Goal: Entertainment & Leisure: Consume media (video, audio)

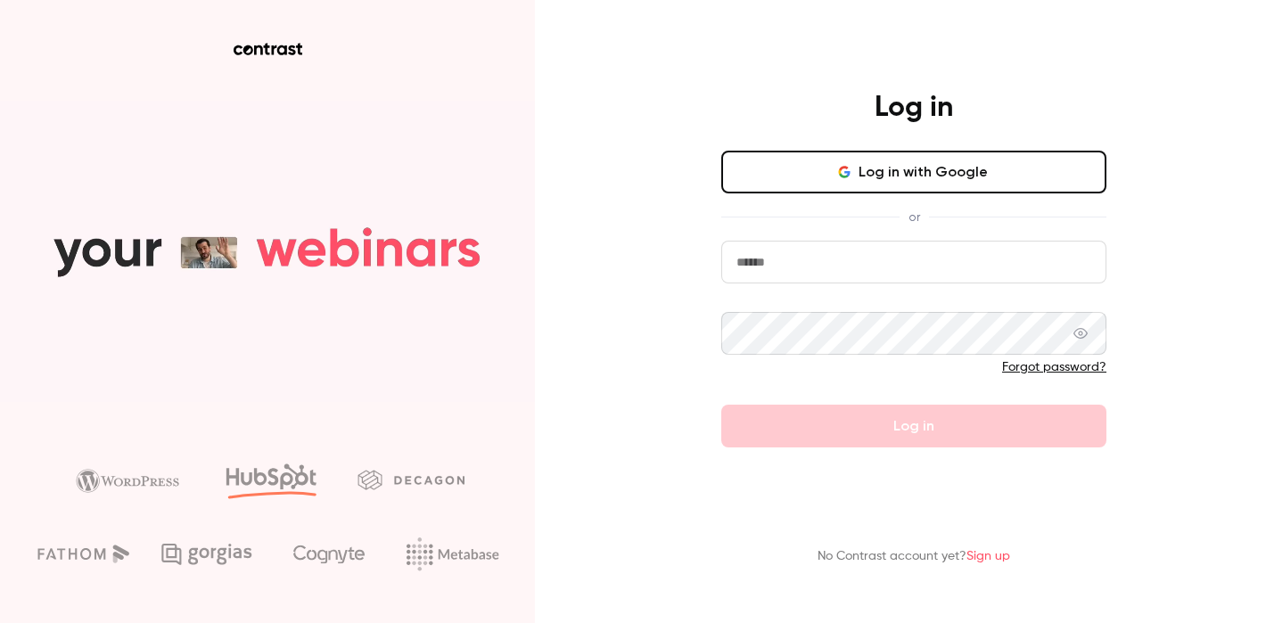
type input "**********"
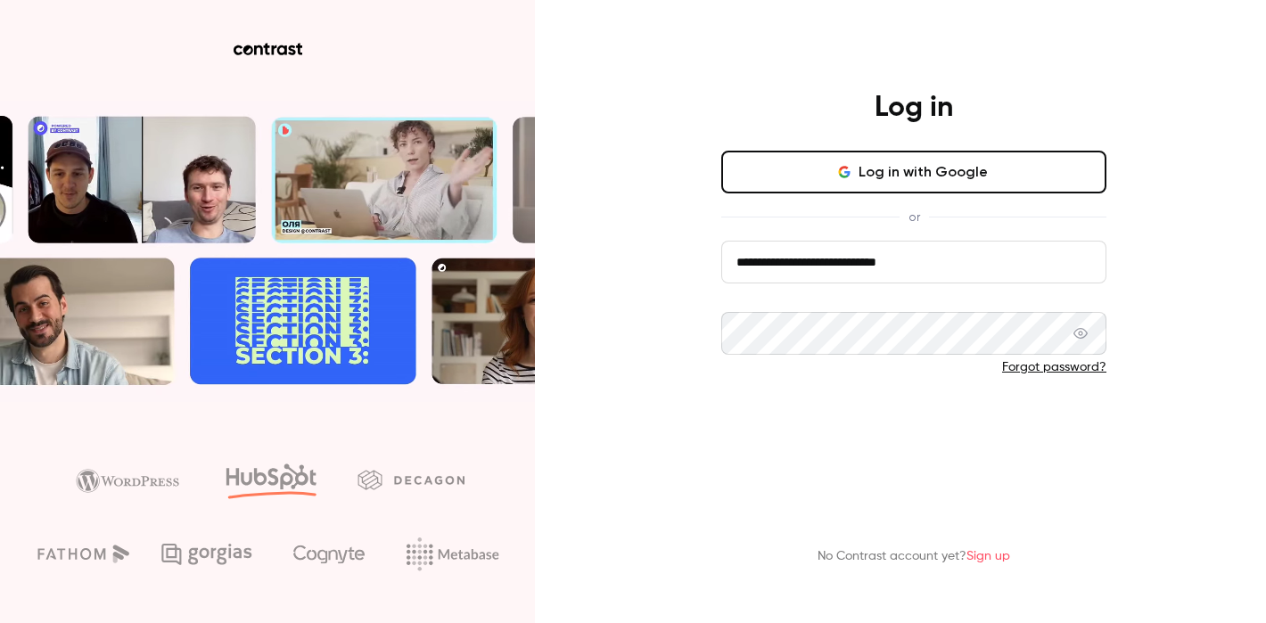
click at [900, 425] on button "Log in" at bounding box center [913, 426] width 385 height 43
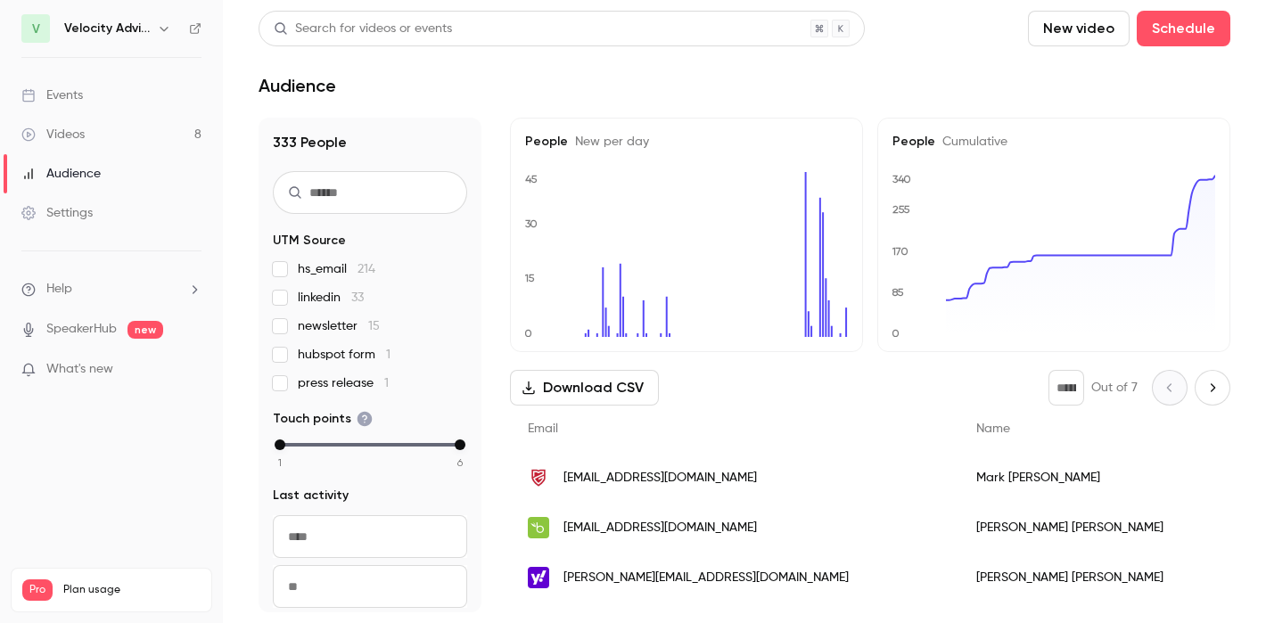
click at [81, 102] on div "Events" at bounding box center [52, 95] width 62 height 18
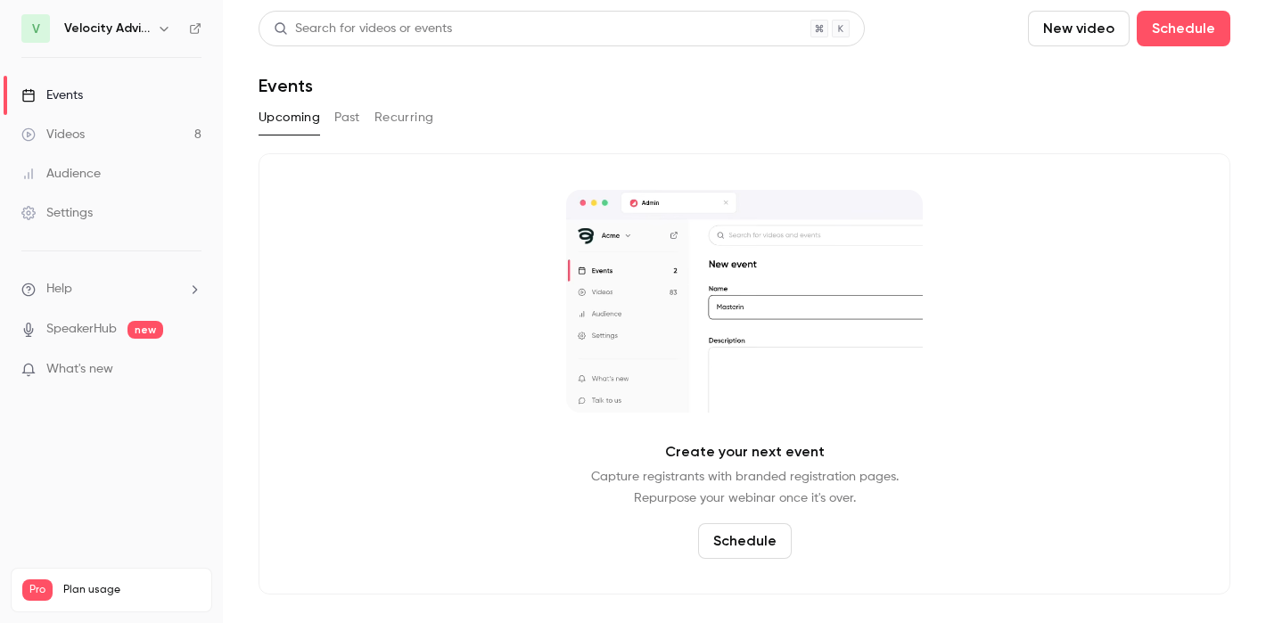
click at [77, 141] on div "Videos" at bounding box center [52, 135] width 63 height 18
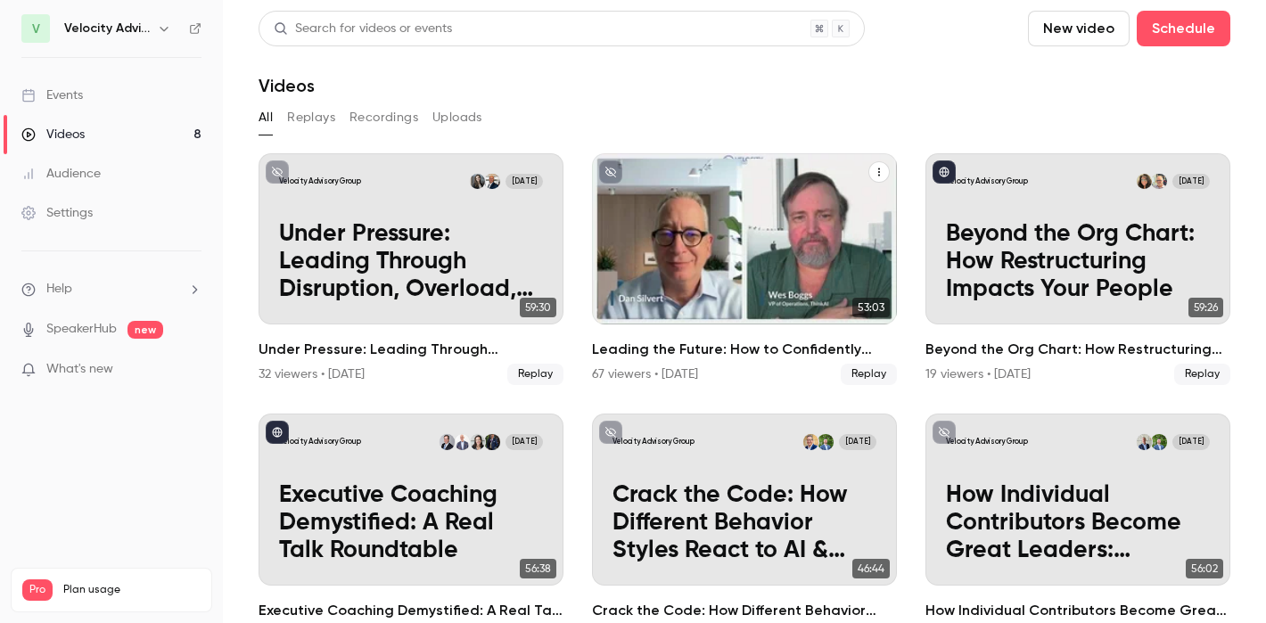
click at [669, 341] on h2 "Leading the Future: How to Confidently Embrace AI and Bring Your Team Along" at bounding box center [744, 349] width 305 height 21
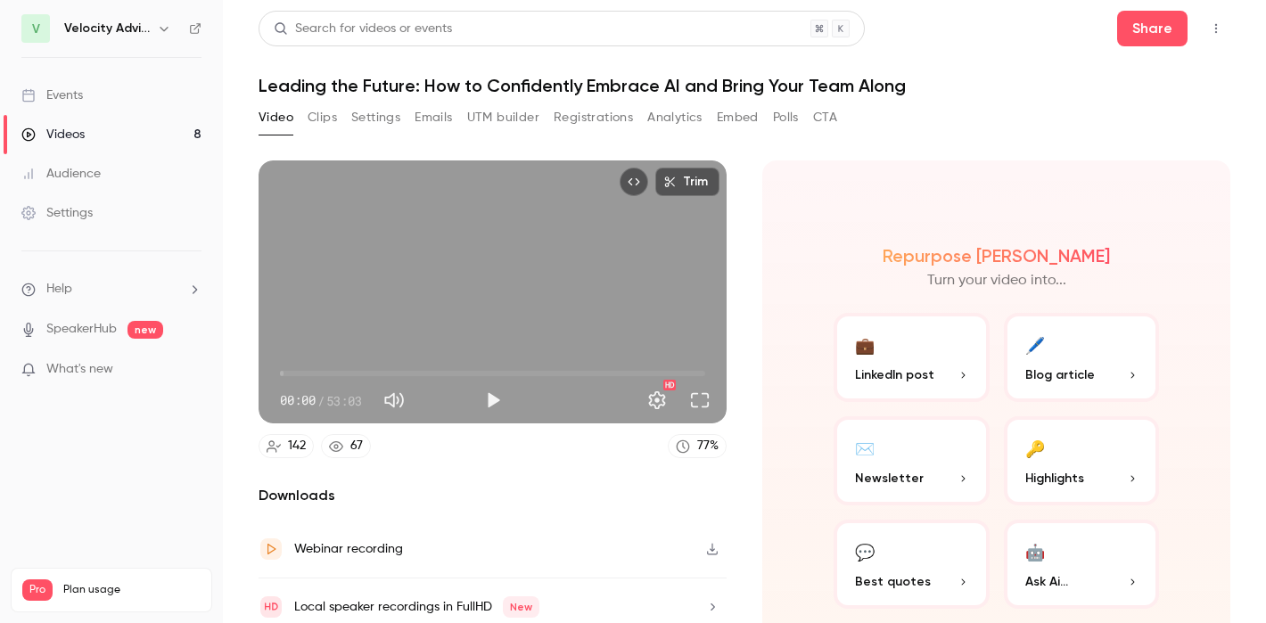
click at [679, 116] on button "Analytics" at bounding box center [674, 117] width 55 height 29
